Goal: Task Accomplishment & Management: Manage account settings

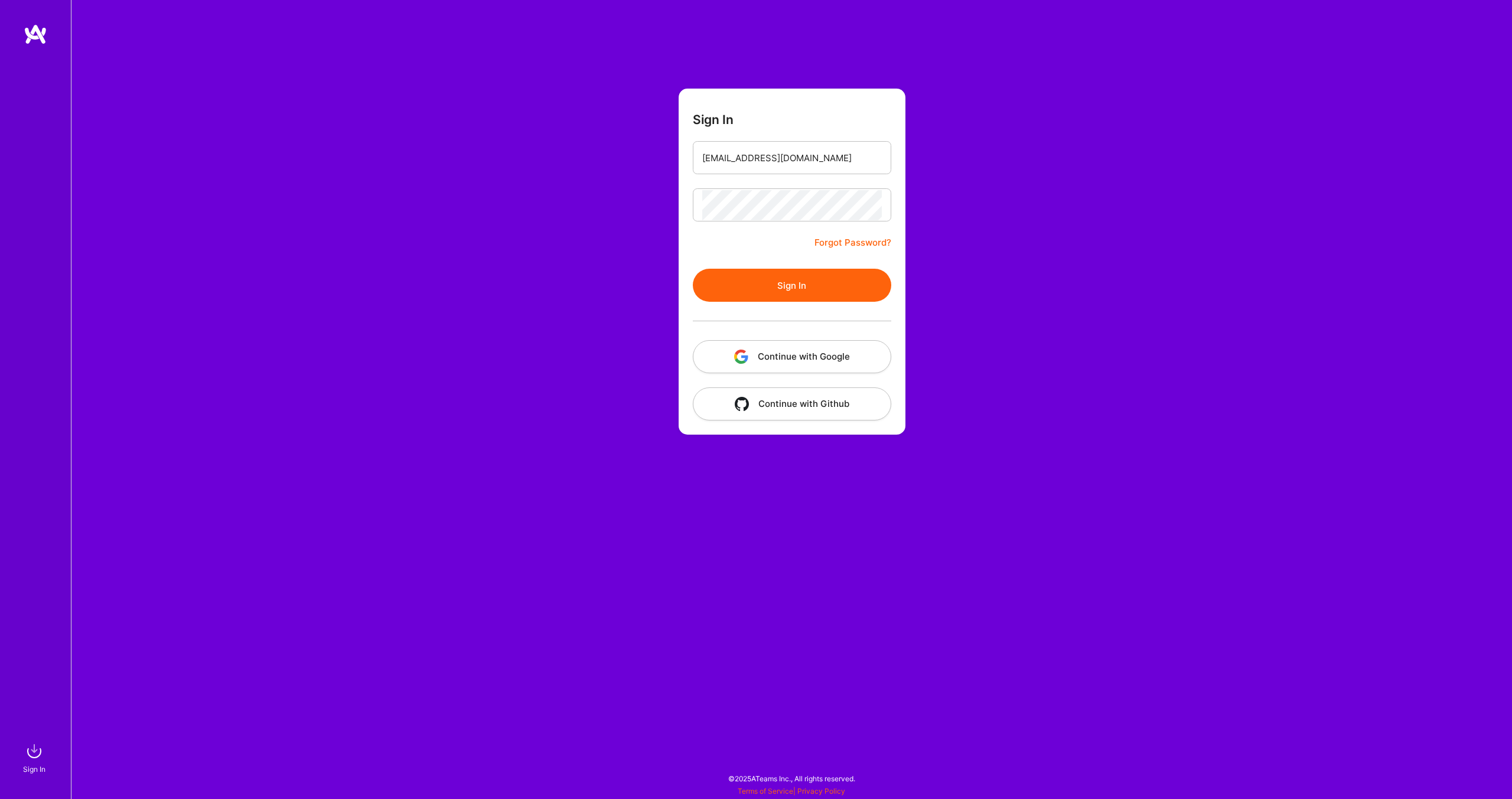
click at [780, 293] on button "Sign In" at bounding box center [792, 285] width 199 height 33
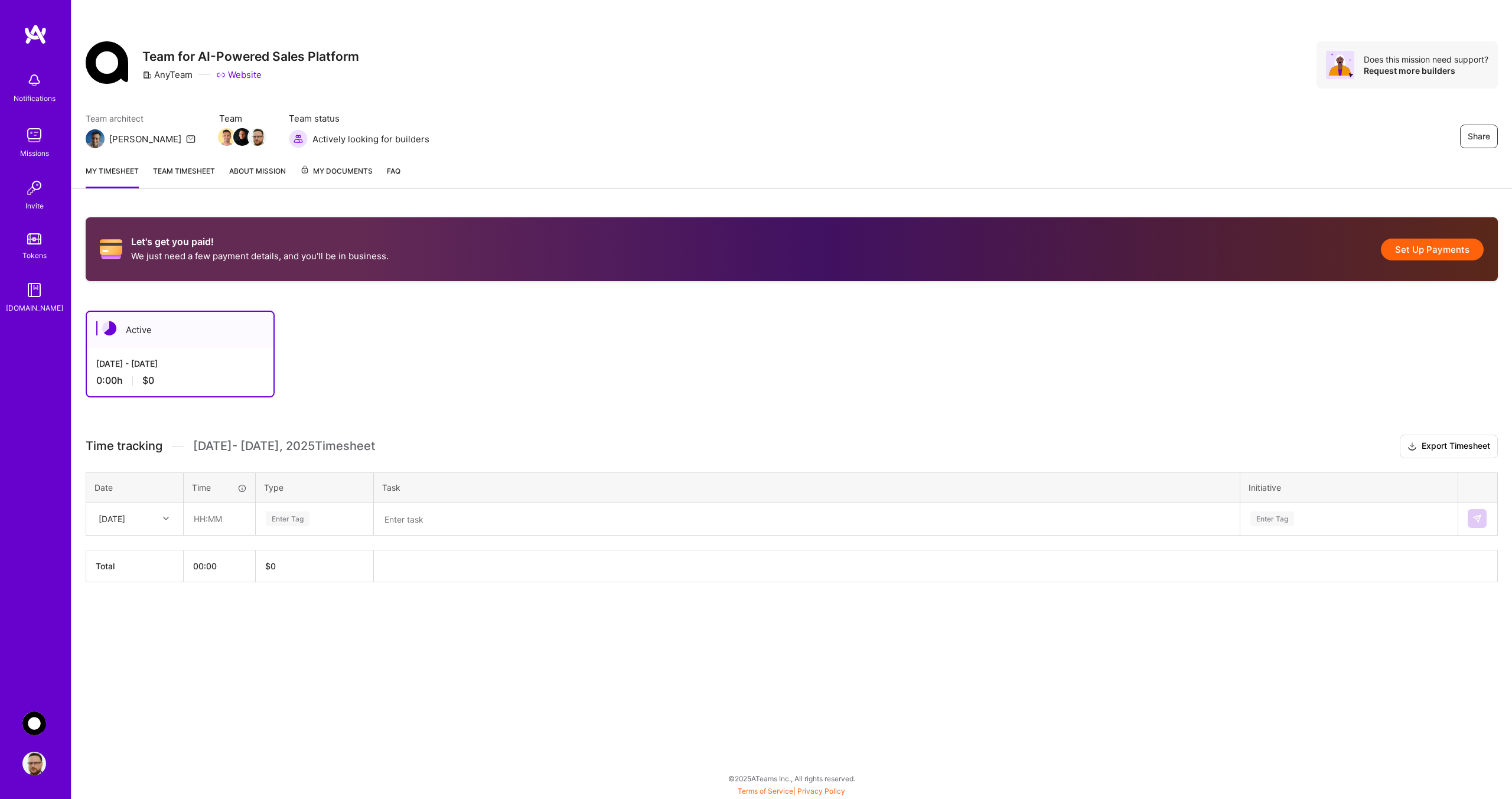
click at [99, 169] on link "My timesheet" at bounding box center [112, 176] width 53 height 23
click at [168, 521] on div at bounding box center [167, 518] width 19 height 16
click at [134, 566] on th "Total" at bounding box center [135, 565] width 98 height 32
click at [168, 518] on icon at bounding box center [166, 518] width 6 height 6
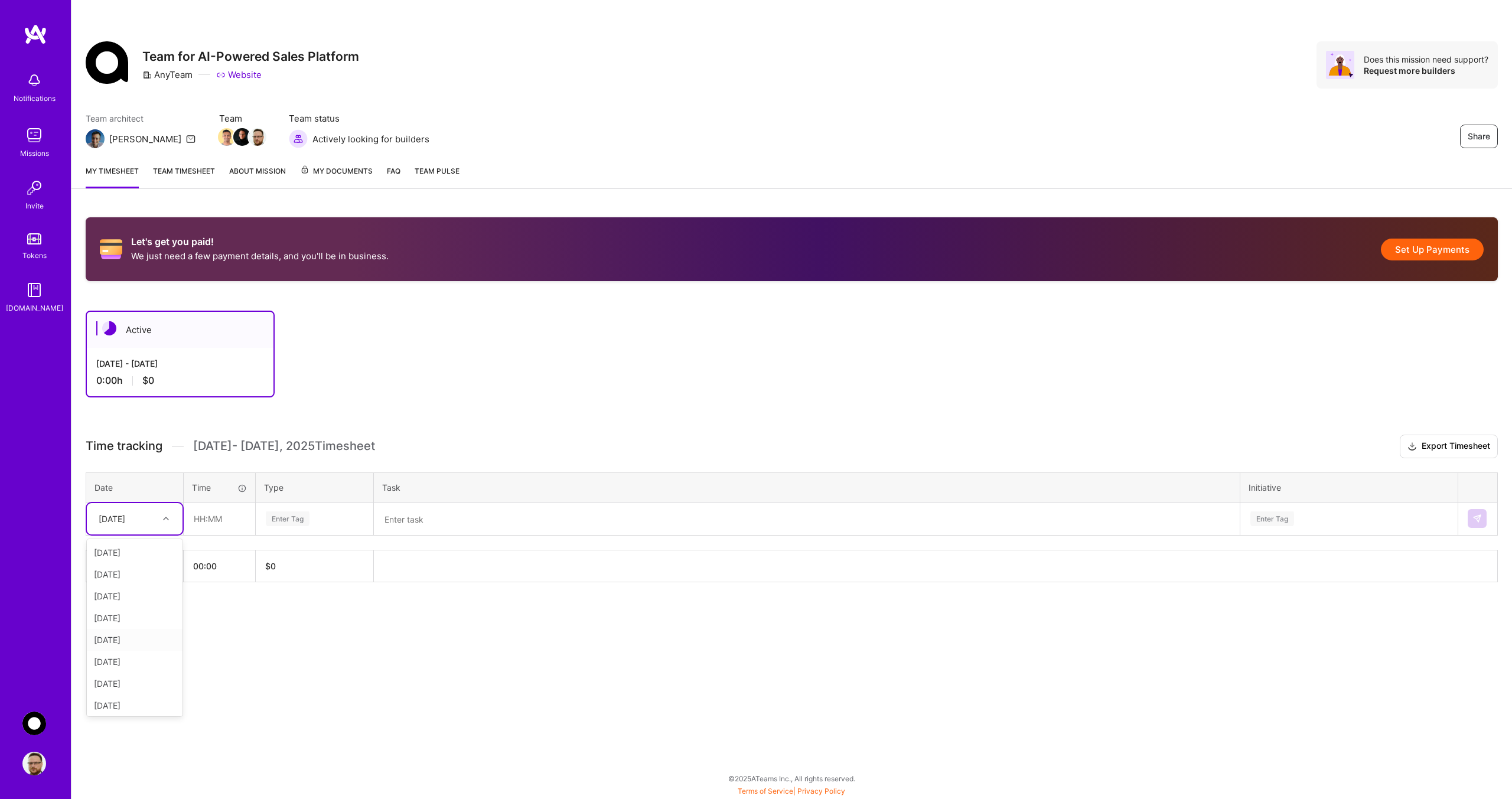
click at [114, 640] on div "[DATE]" at bounding box center [135, 640] width 96 height 22
click at [197, 520] on input "text" at bounding box center [219, 518] width 70 height 31
type input "08:00"
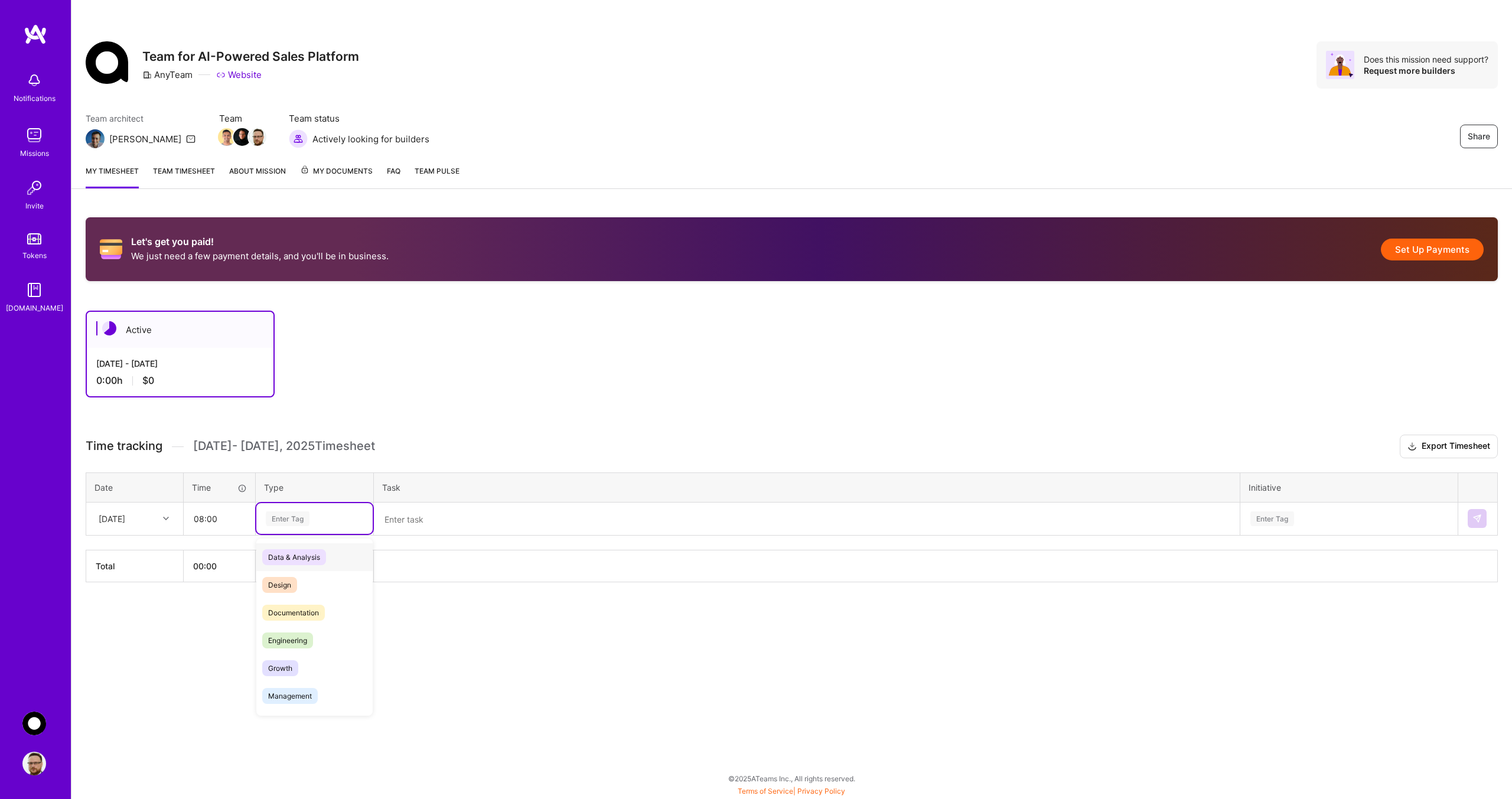
click at [294, 557] on span "Data & Analysis" at bounding box center [294, 557] width 64 height 16
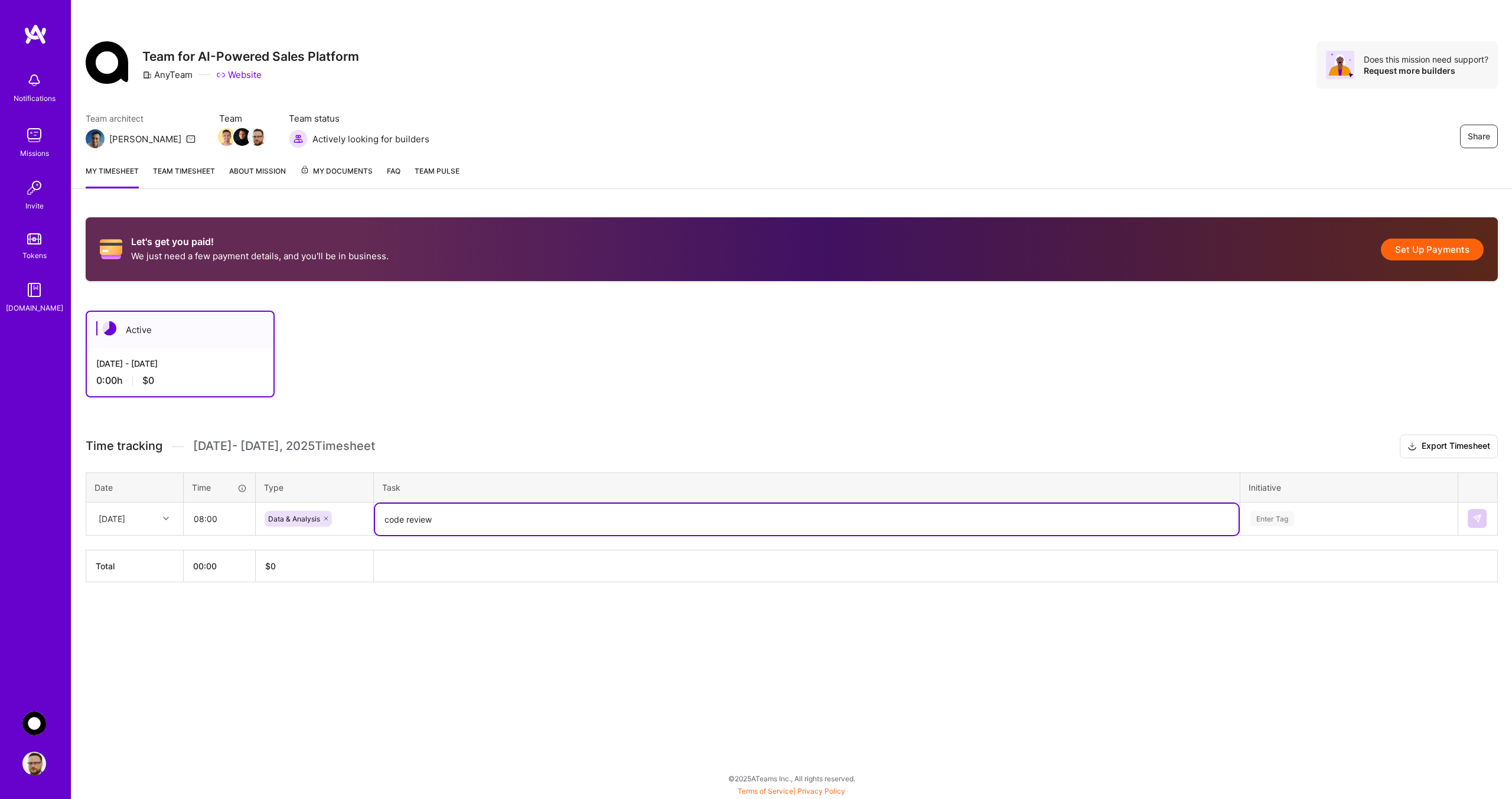
type textarea "code review"
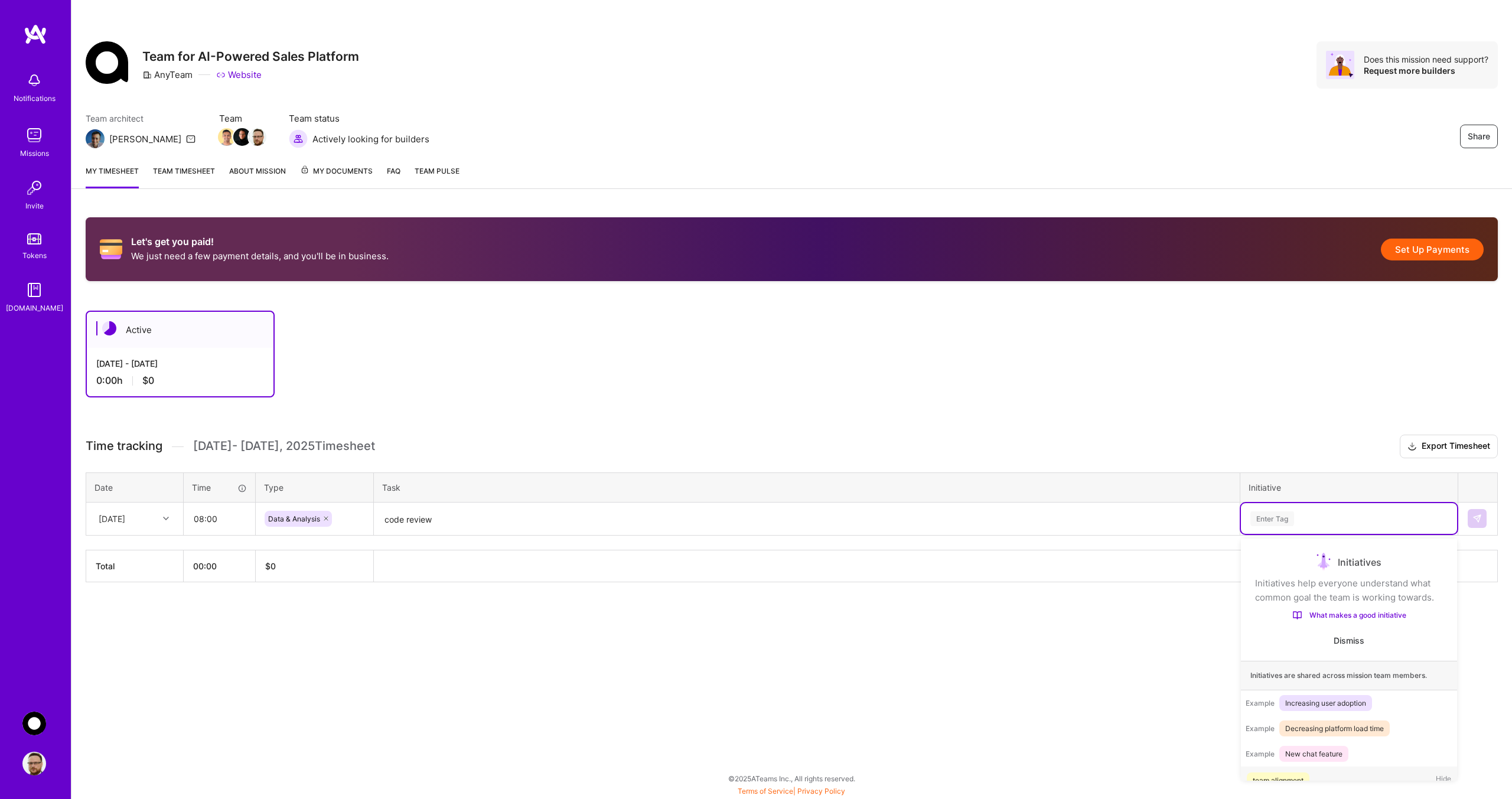
click at [1313, 517] on div "Enter Tag" at bounding box center [1349, 518] width 200 height 15
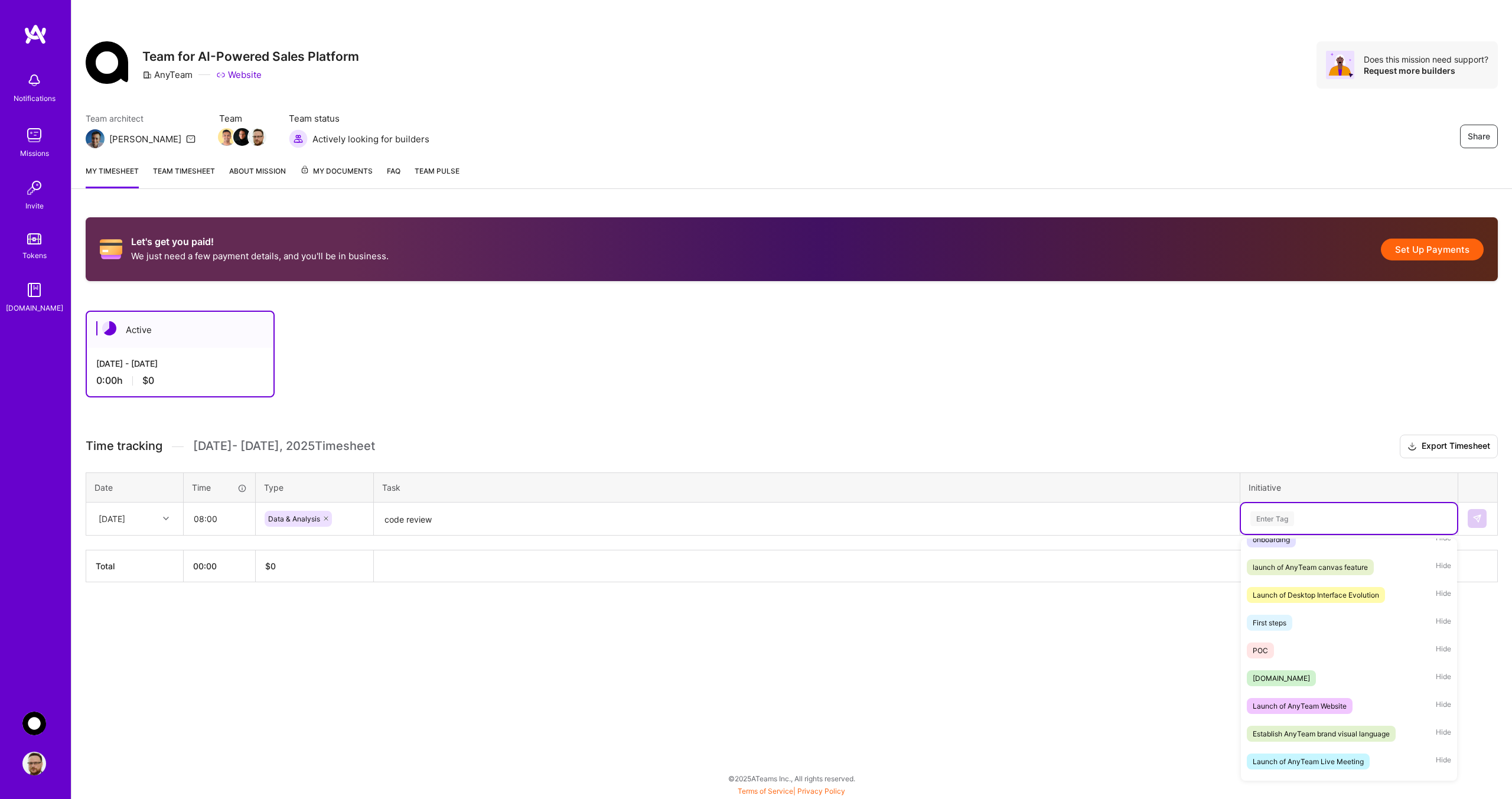
scroll to position [273, 0]
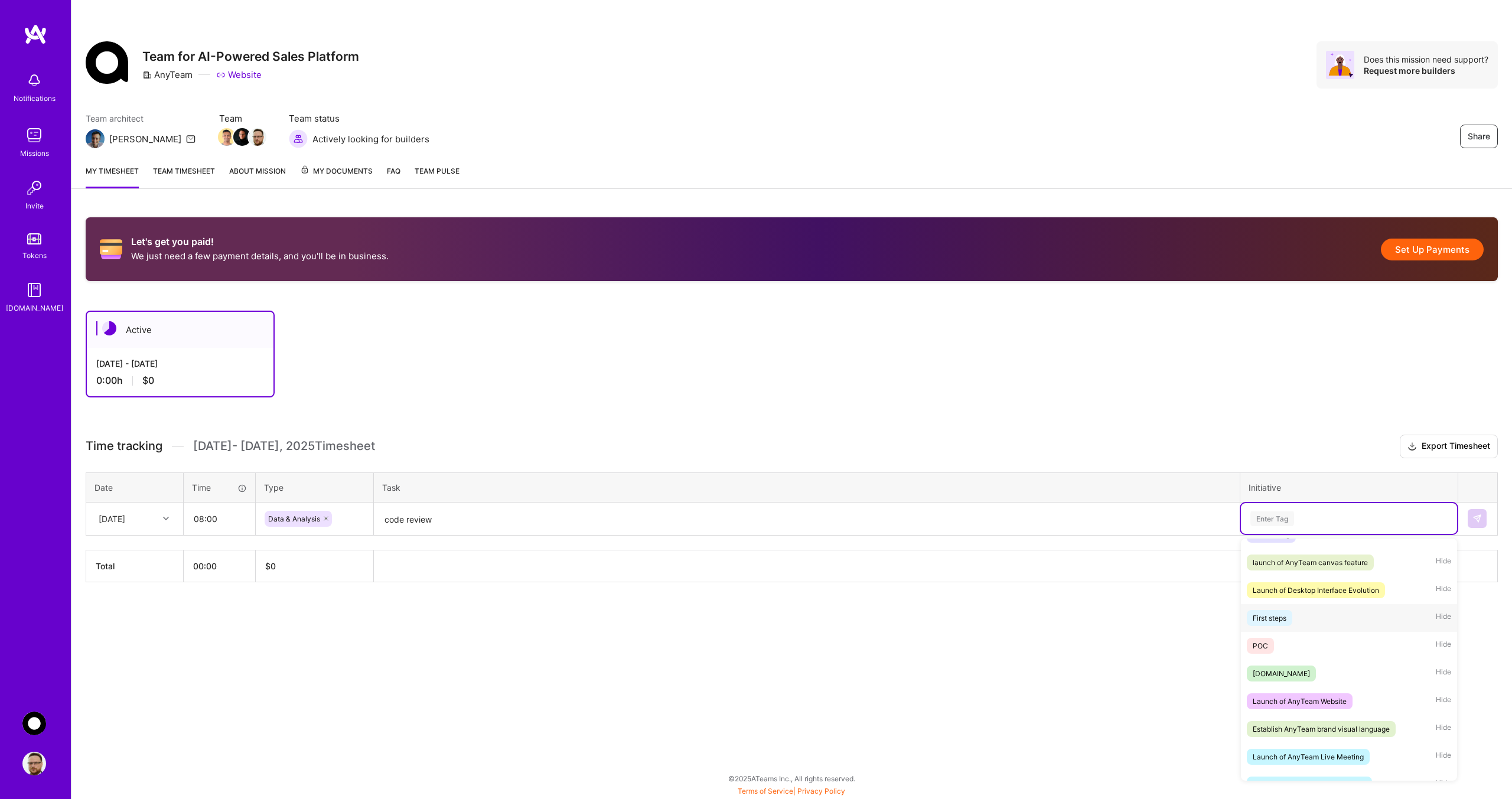
click at [1354, 632] on div "First steps Hide" at bounding box center [1349, 618] width 216 height 28
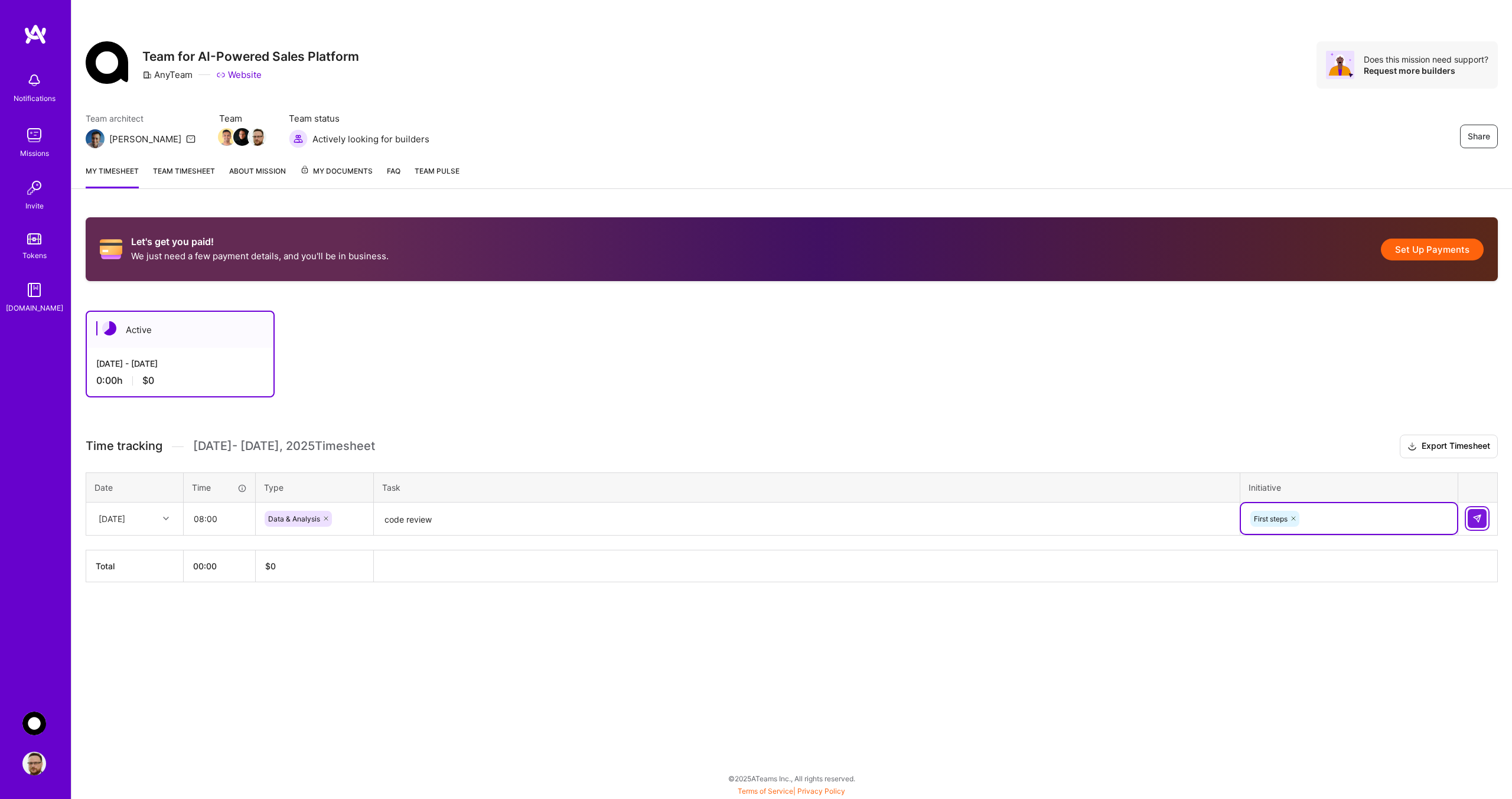
click at [1476, 523] on img at bounding box center [1477, 518] width 10 height 10
